Goal: Information Seeking & Learning: Learn about a topic

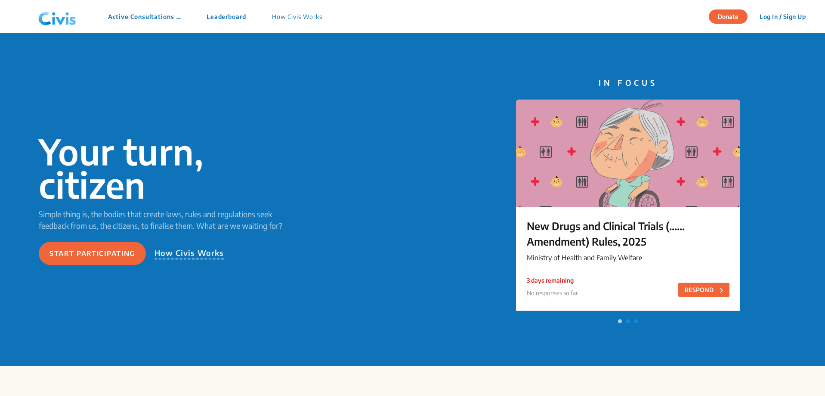
click at [154, 18] on p "Active Consultations" at bounding box center [144, 16] width 73 height 9
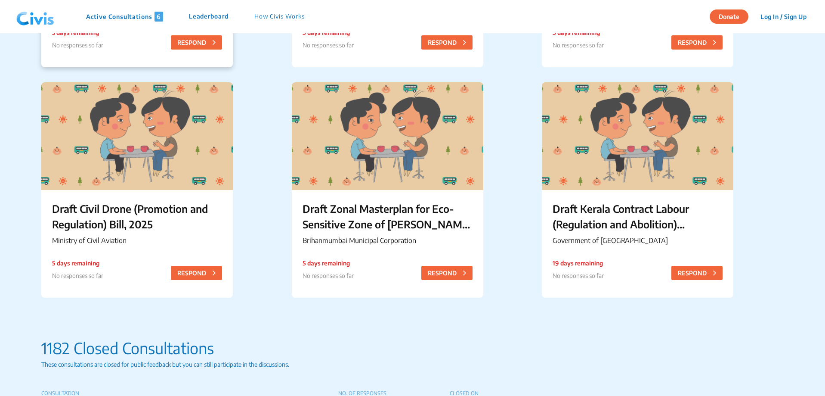
scroll to position [301, 0]
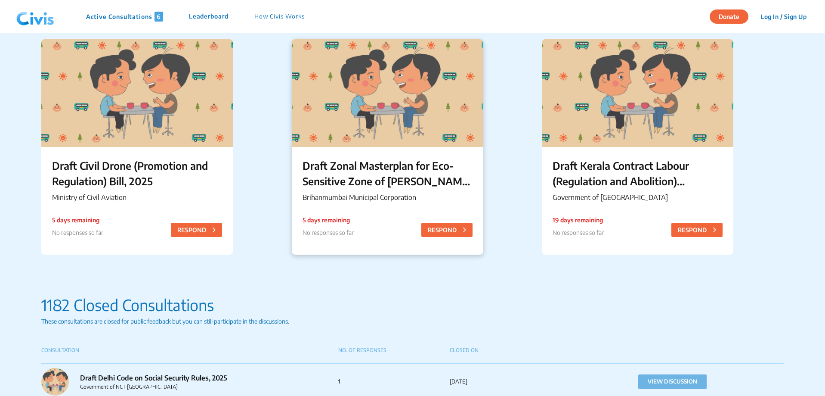
click at [398, 174] on p "Draft Zonal Masterplan for Eco- Sensitive Zone of [PERSON_NAME][GEOGRAPHIC_DATA]" at bounding box center [388, 173] width 170 height 31
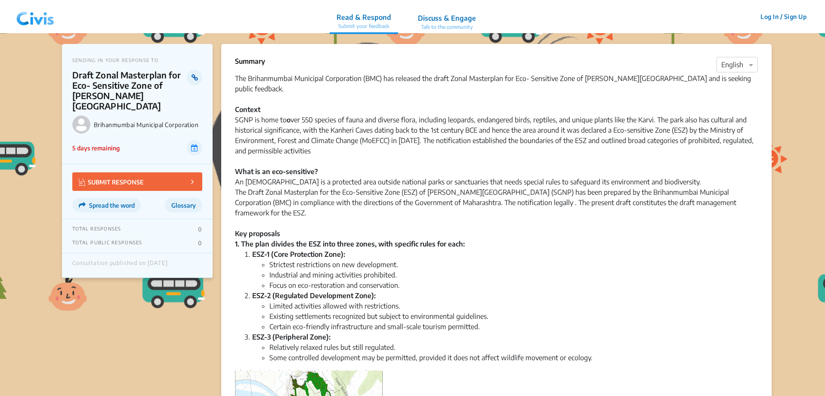
click at [192, 78] on icon at bounding box center [195, 77] width 6 height 7
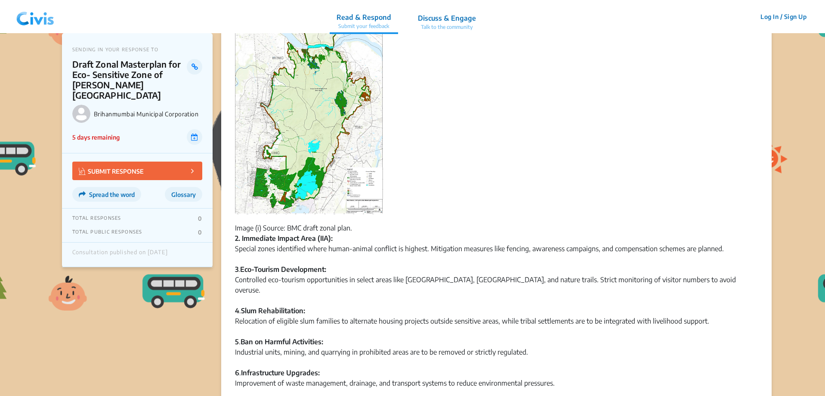
scroll to position [172, 0]
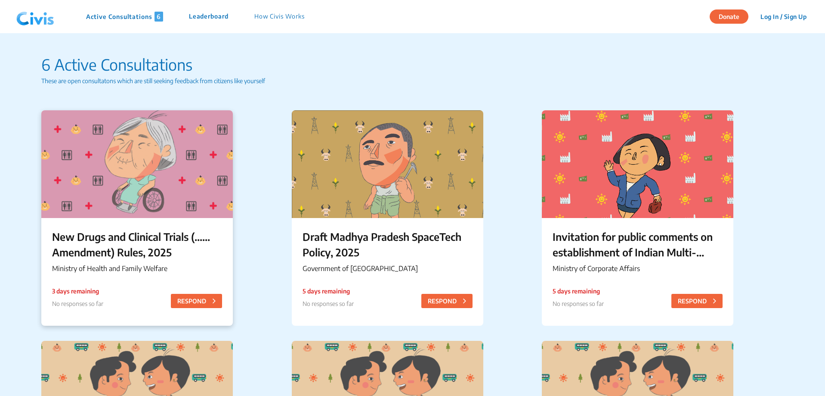
scroll to position [172, 0]
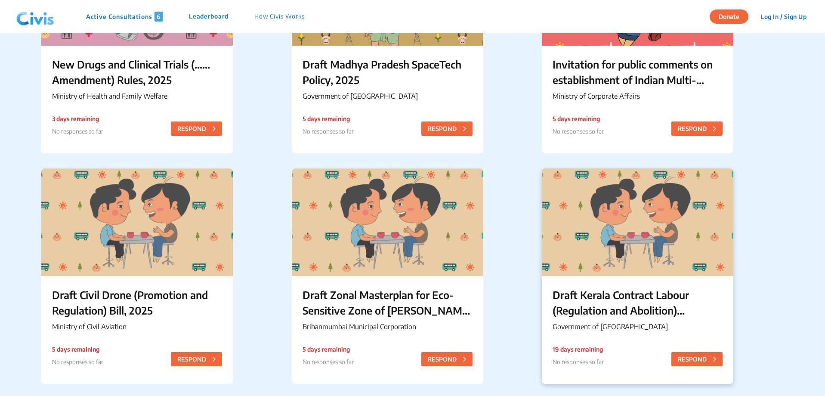
click at [617, 305] on p "Draft Kerala Contract Labour (Regulation and Abolition) (Amendment) Rules, 2025" at bounding box center [638, 302] width 170 height 31
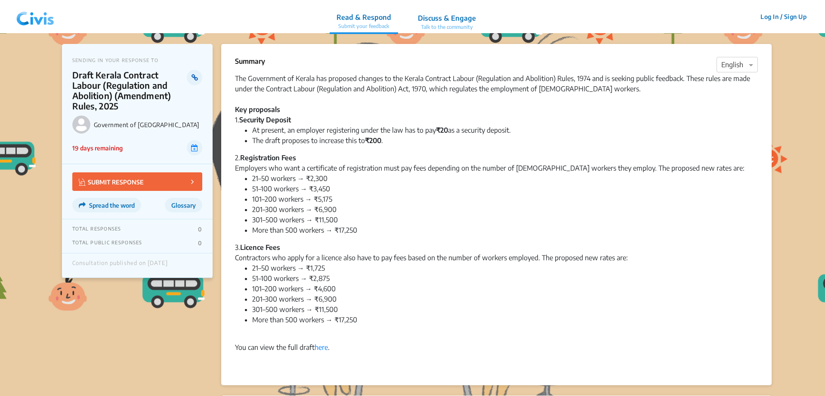
click at [195, 75] on icon at bounding box center [195, 77] width 6 height 7
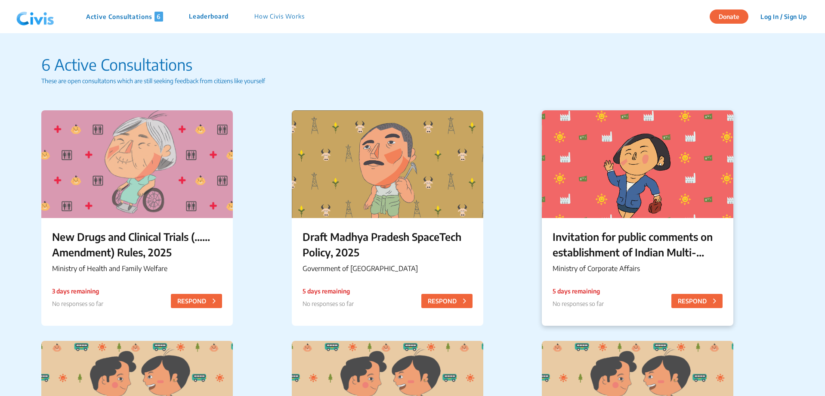
click at [592, 241] on p "Invitation for public comments on establishment of Indian Multi-Disciplinary Pa…" at bounding box center [638, 244] width 170 height 31
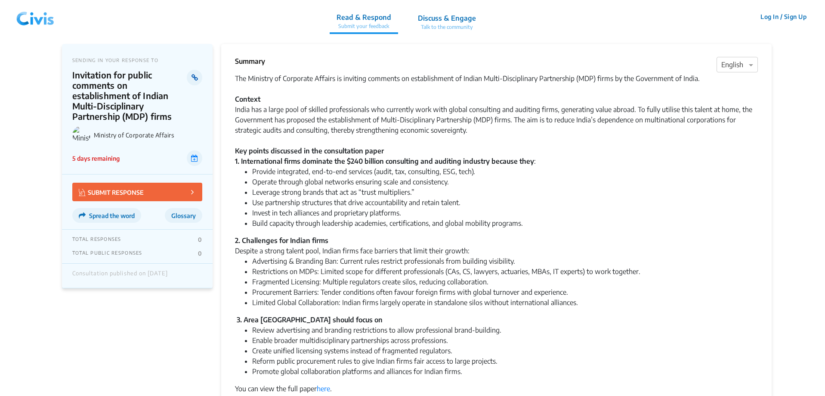
click at [194, 80] on icon at bounding box center [195, 77] width 6 height 7
